Goal: Task Accomplishment & Management: Manage account settings

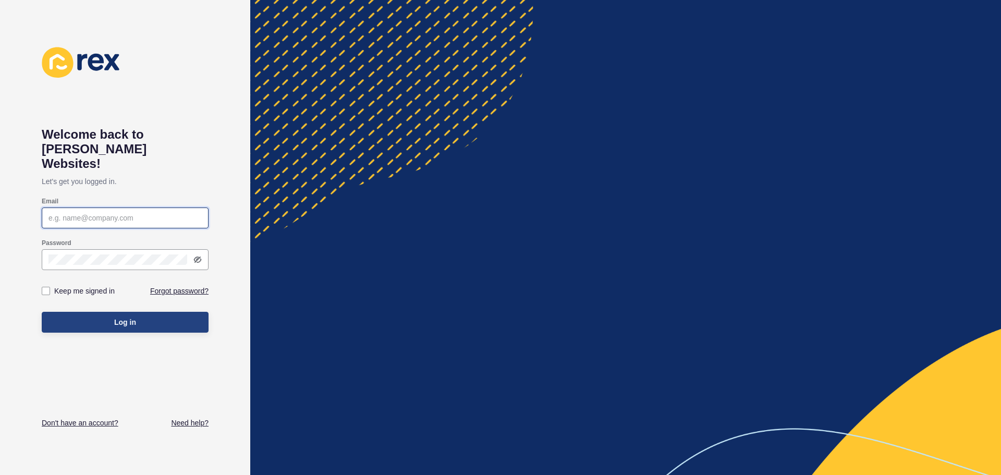
type input "[EMAIL_ADDRESS][DOMAIN_NAME]"
click at [141, 312] on button "Log in" at bounding box center [125, 322] width 167 height 21
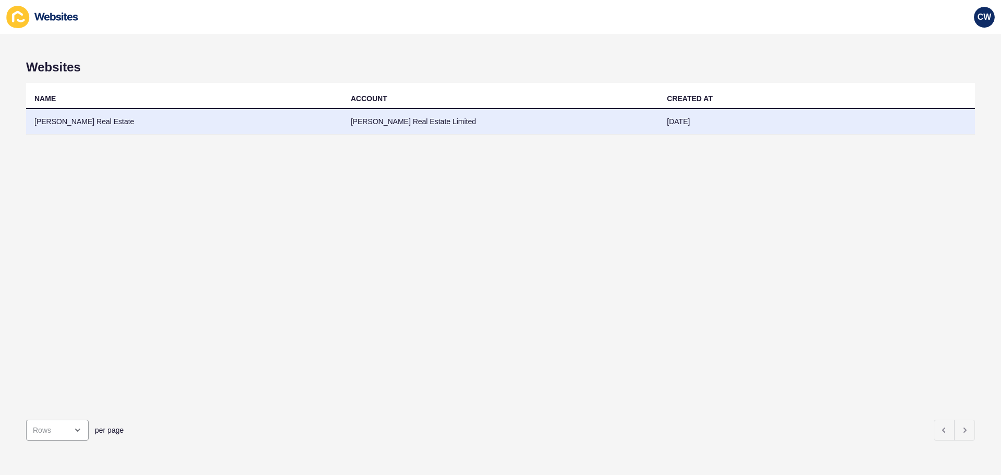
click at [75, 125] on td "[PERSON_NAME] Real Estate" at bounding box center [184, 122] width 317 height 26
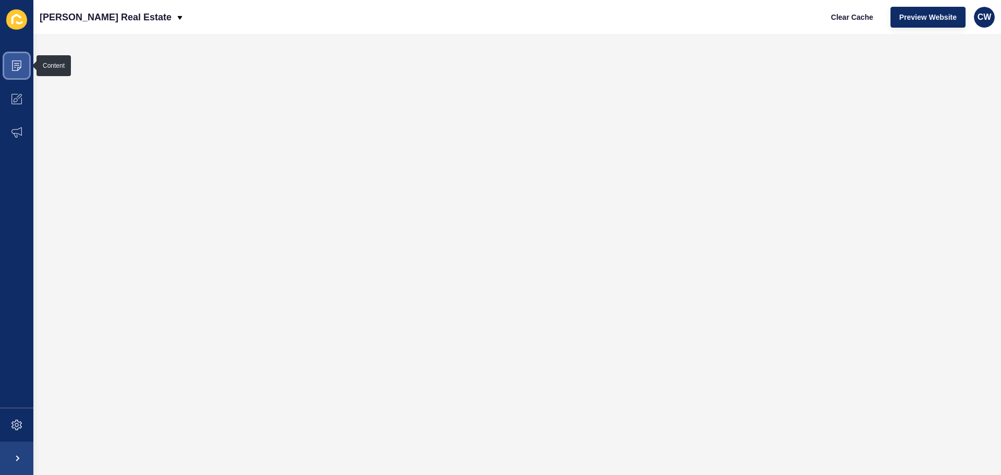
click at [22, 58] on span at bounding box center [16, 65] width 33 height 33
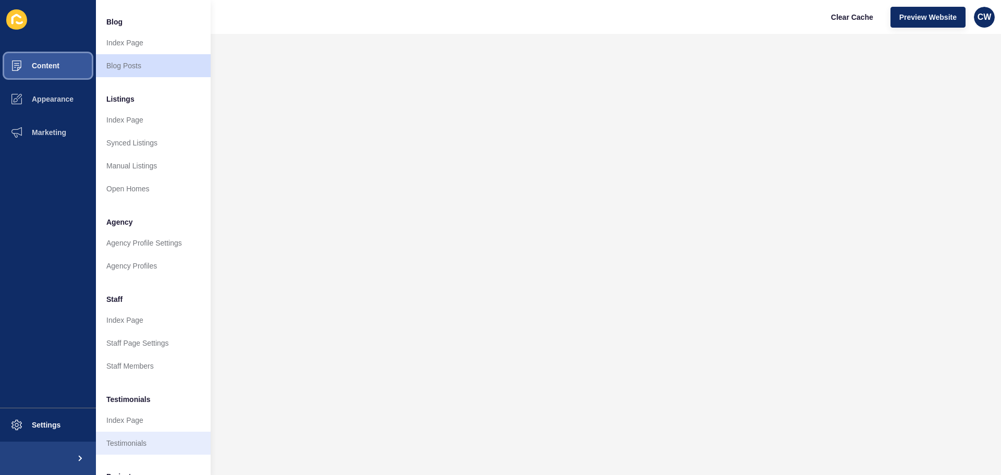
scroll to position [144, 0]
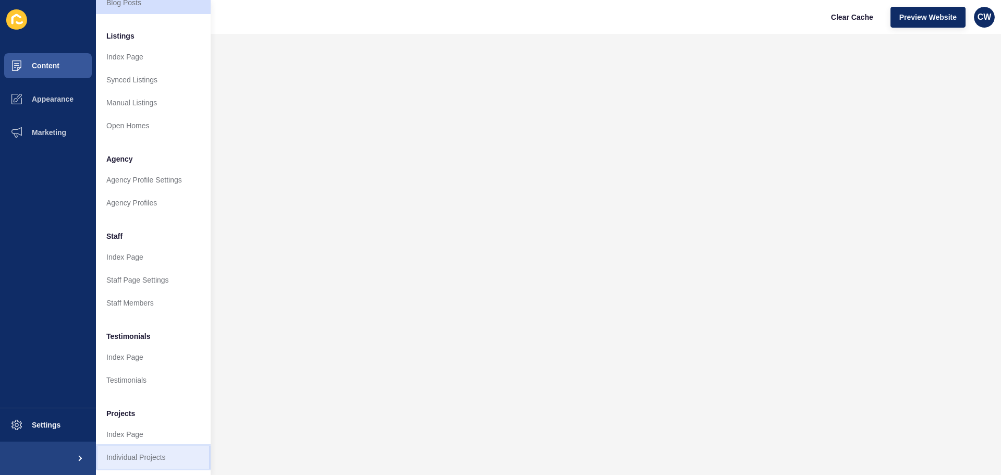
click at [134, 453] on link "Individual Projects" at bounding box center [153, 457] width 115 height 23
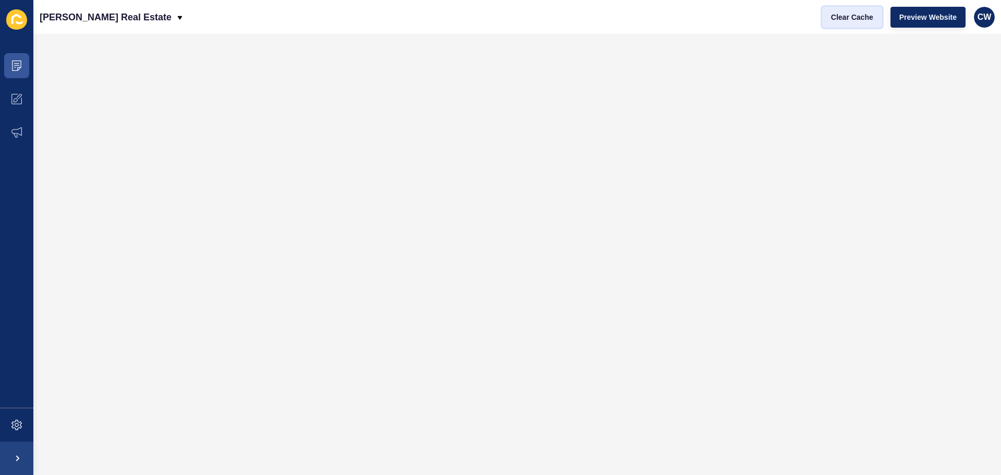
click at [846, 16] on span "Clear Cache" at bounding box center [852, 17] width 42 height 10
click at [992, 14] on div "CW" at bounding box center [984, 17] width 21 height 21
click at [953, 86] on link "Logout" at bounding box center [960, 87] width 77 height 23
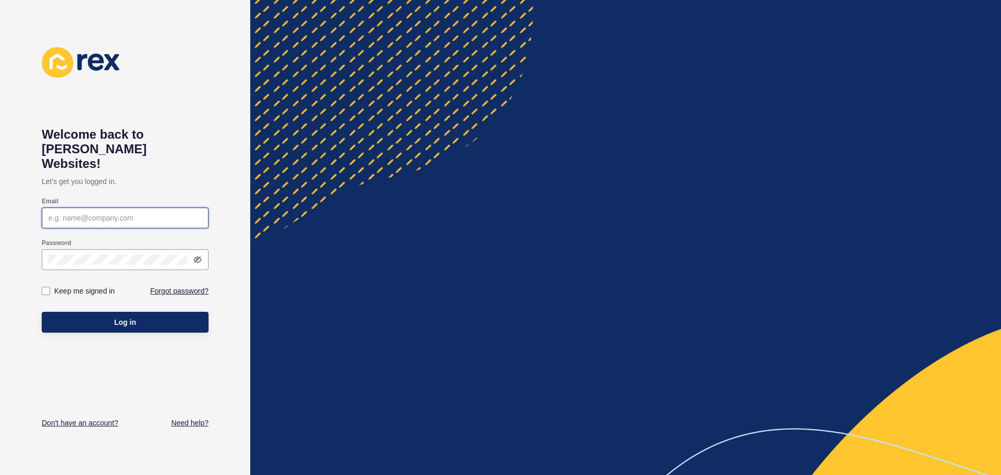
type input "[EMAIL_ADDRESS][DOMAIN_NAME]"
